Goal: Transaction & Acquisition: Purchase product/service

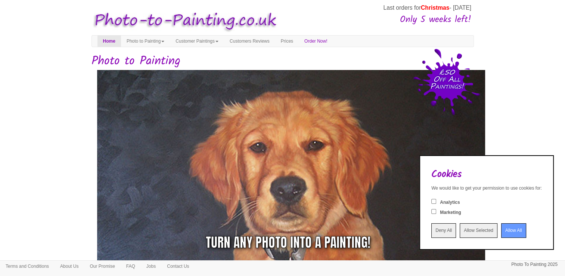
click at [501, 233] on input "Allow All" at bounding box center [513, 230] width 25 height 15
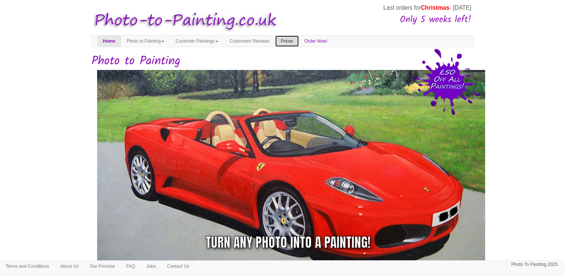
click at [299, 41] on link "Prices" at bounding box center [287, 40] width 24 height 11
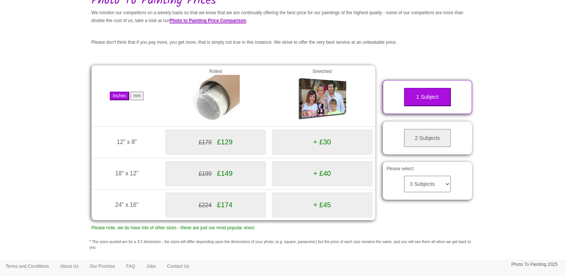
scroll to position [99, 0]
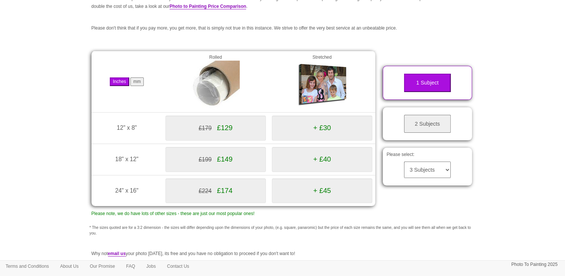
click at [418, 119] on button "2 Subjects" at bounding box center [427, 124] width 47 height 18
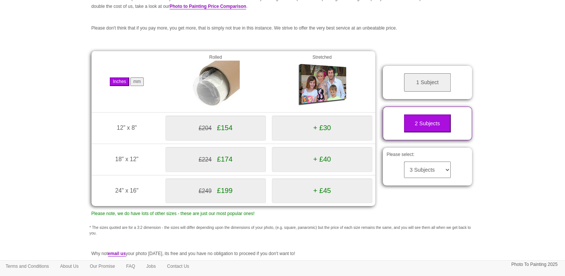
click at [423, 173] on select "3 Subjects 4 Subjects 5 Subjects 6 Subjects 7 Subjects 8 Subjects 9 Subjects 10…" at bounding box center [427, 169] width 47 height 16
select select "5"
click at [404, 161] on select "3 Subjects 4 Subjects 5 Subjects 6 Subjects 7 Subjects 8 Subjects 9 Subjects 10…" at bounding box center [427, 169] width 47 height 16
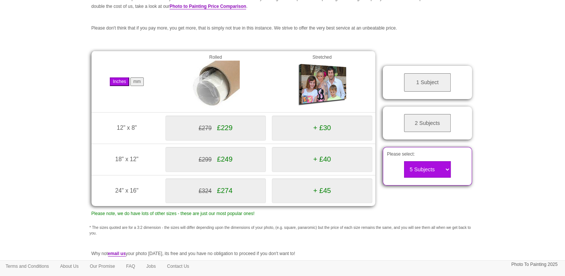
click at [423, 62] on div "1 Subject 1 Subject" at bounding box center [427, 82] width 97 height 41
